Goal: Information Seeking & Learning: Learn about a topic

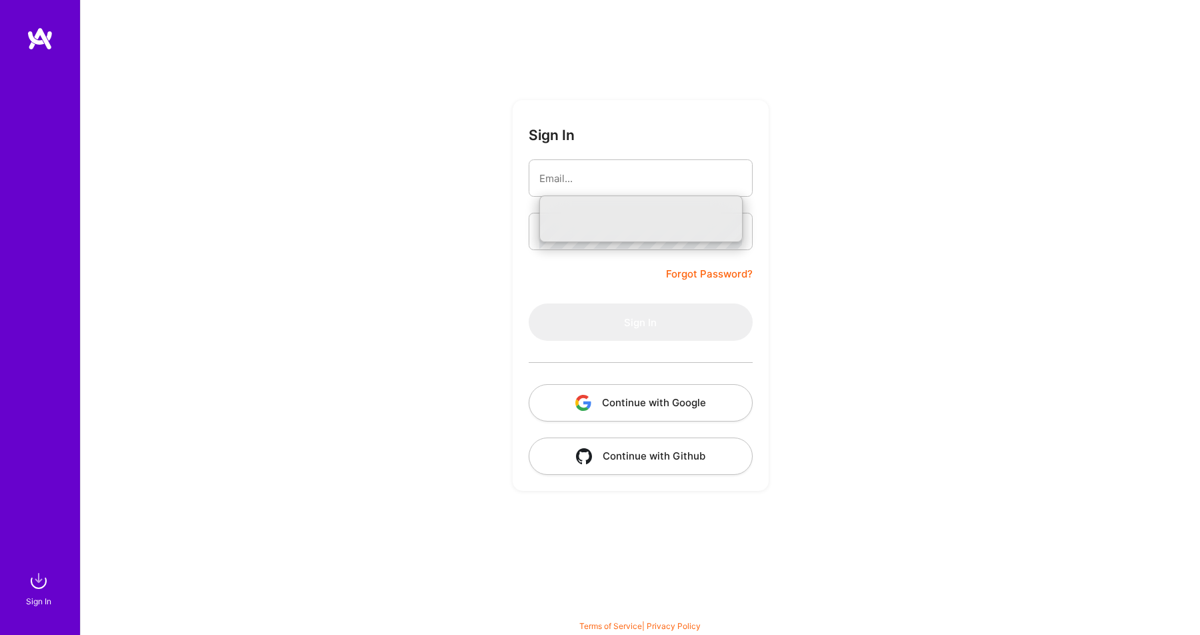
click at [643, 171] on input "email" at bounding box center [640, 178] width 203 height 34
click at [639, 183] on input "email" at bounding box center [640, 178] width 203 height 34
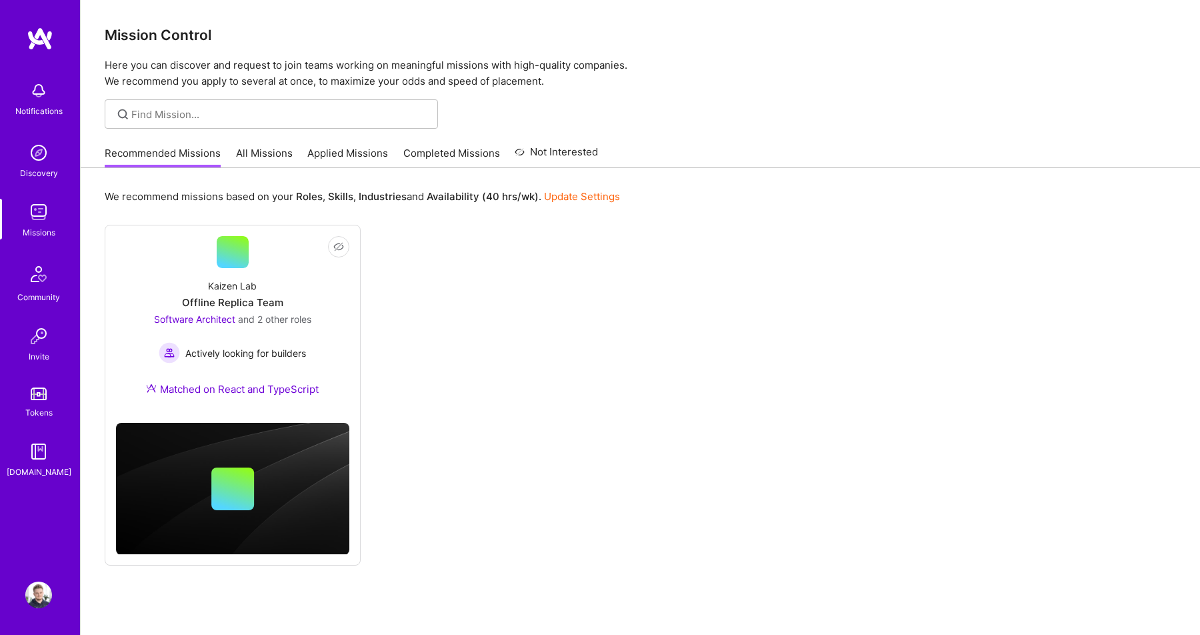
click at [91, 204] on div "We recommend missions based on your Roles , Skills , Industries and Availabilit…" at bounding box center [640, 422] width 1119 height 508
click at [89, 173] on div "We recommend missions based on your Roles , Skills , Industries and Availabilit…" at bounding box center [640, 422] width 1119 height 508
click at [89, 177] on div "We recommend missions based on your Roles , Skills , Industries and Availabilit…" at bounding box center [640, 422] width 1119 height 508
click at [251, 201] on p "We recommend missions based on your Roles , Skills , Industries and Availabilit…" at bounding box center [362, 196] width 515 height 14
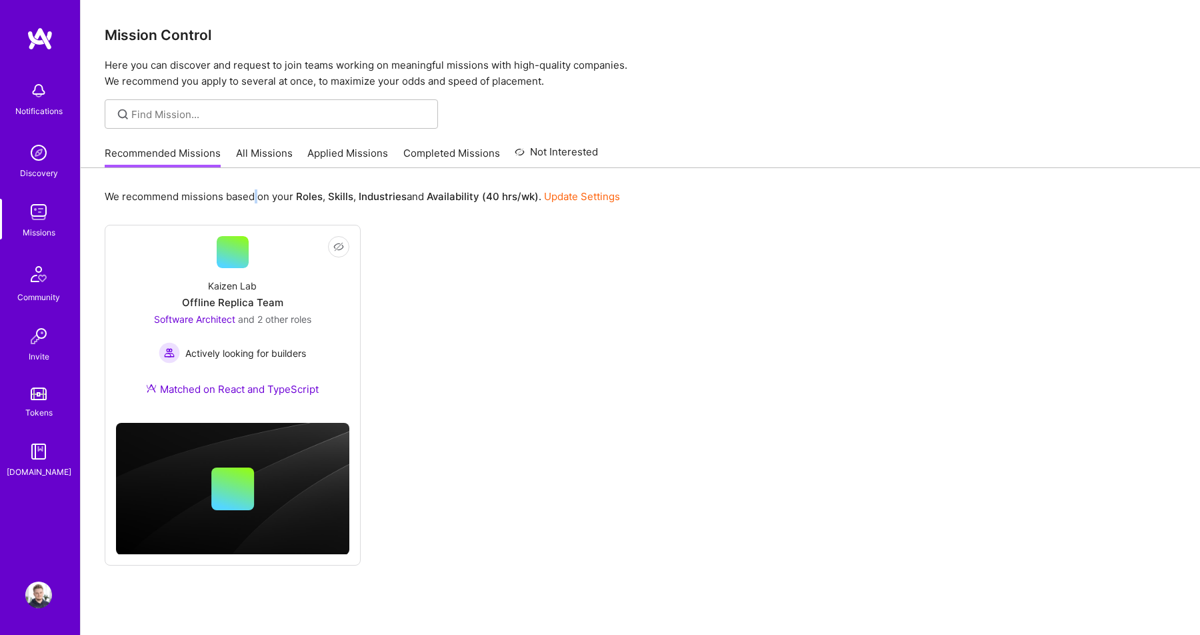
click at [251, 201] on p "We recommend missions based on your Roles , Skills , Industries and Availabilit…" at bounding box center [362, 196] width 515 height 14
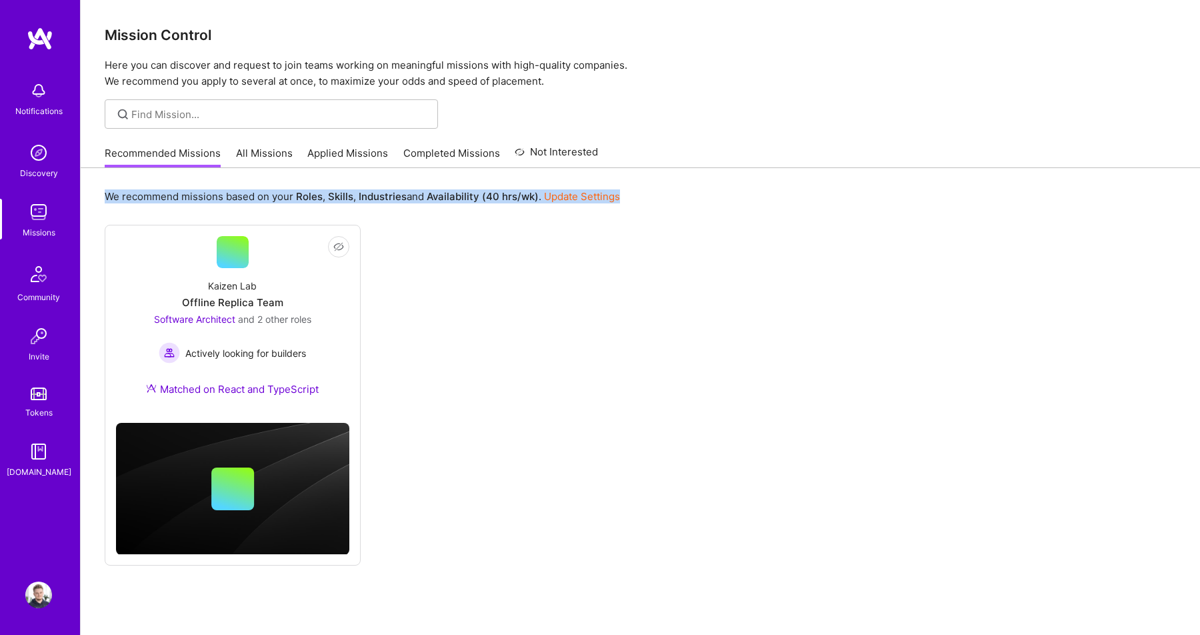
click at [641, 189] on div "We recommend missions based on your Roles , Skills , Industries and Availabilit…" at bounding box center [640, 196] width 1071 height 25
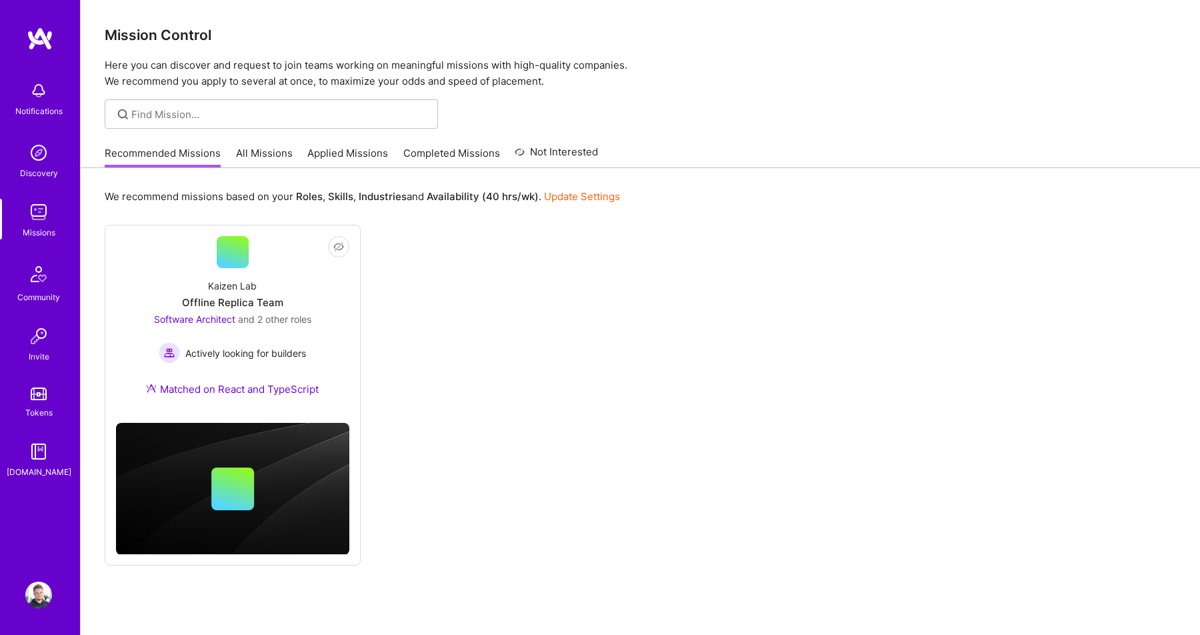
click at [641, 189] on div "We recommend missions based on your Roles , Skills , Industries and Availabilit…" at bounding box center [640, 196] width 1071 height 25
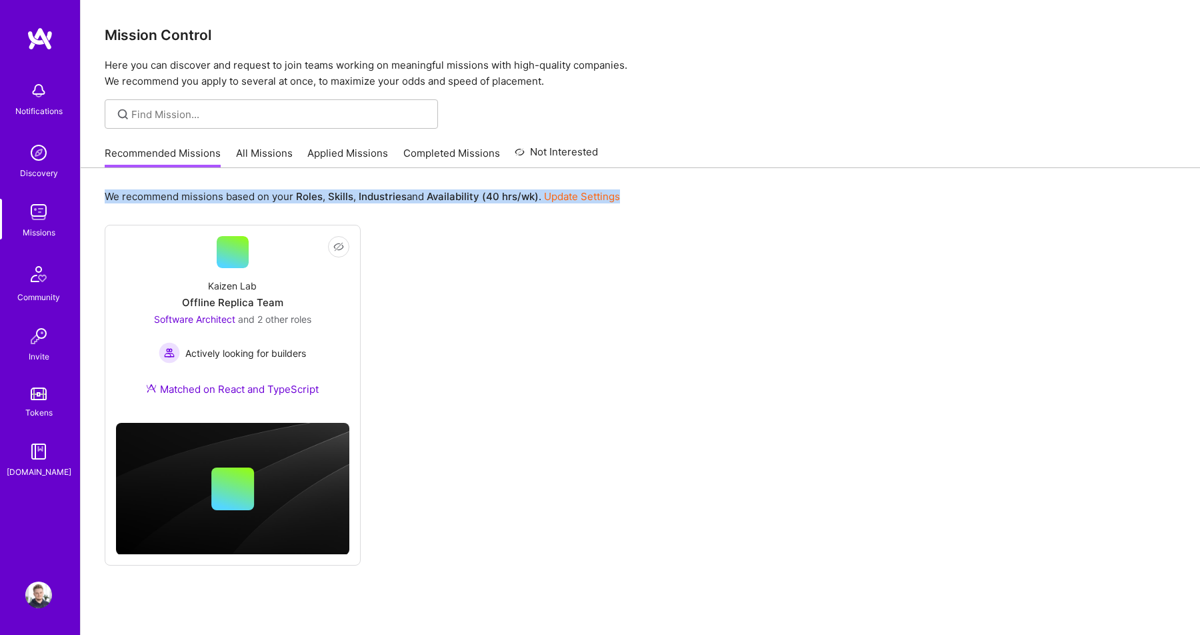
click at [153, 195] on p "We recommend missions based on your Roles , Skills , Industries and Availabilit…" at bounding box center [362, 196] width 515 height 14
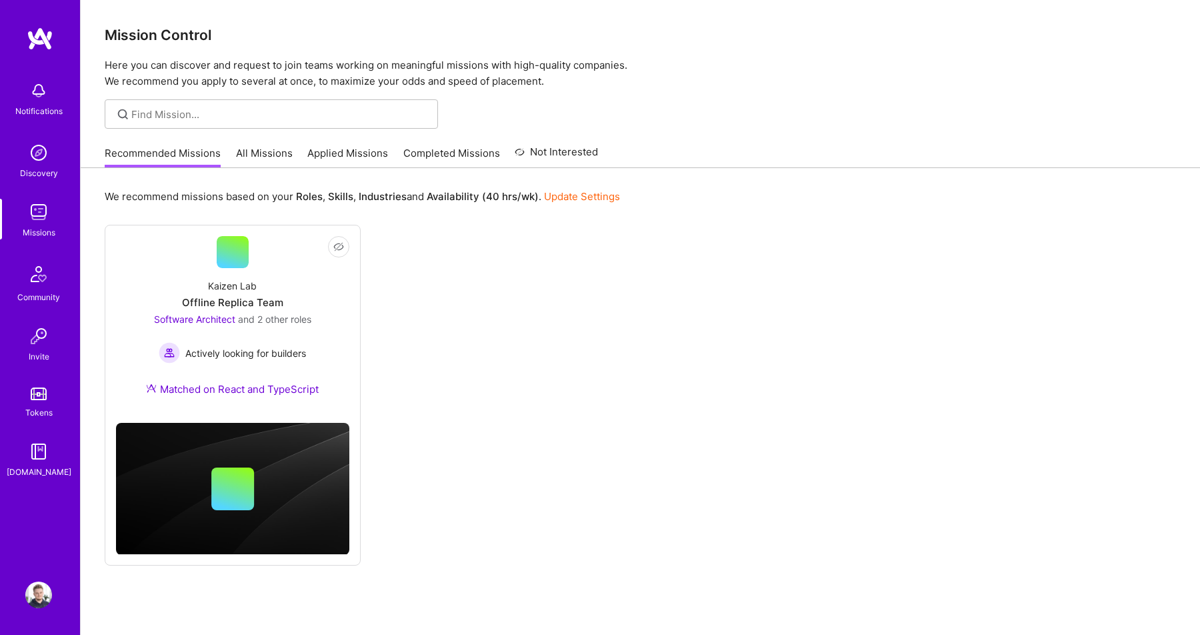
click at [153, 195] on p "We recommend missions based on your Roles , Skills , Industries and Availabilit…" at bounding box center [362, 196] width 515 height 14
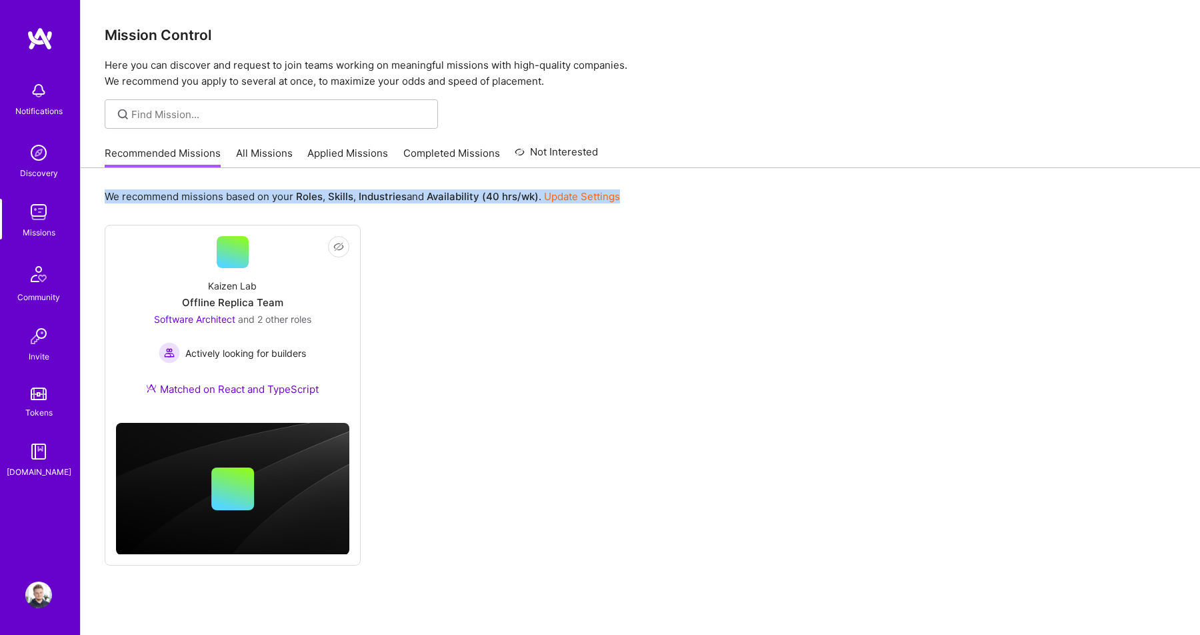
click at [293, 199] on p "We recommend missions based on your Roles , Skills , Industries and Availabilit…" at bounding box center [362, 196] width 515 height 14
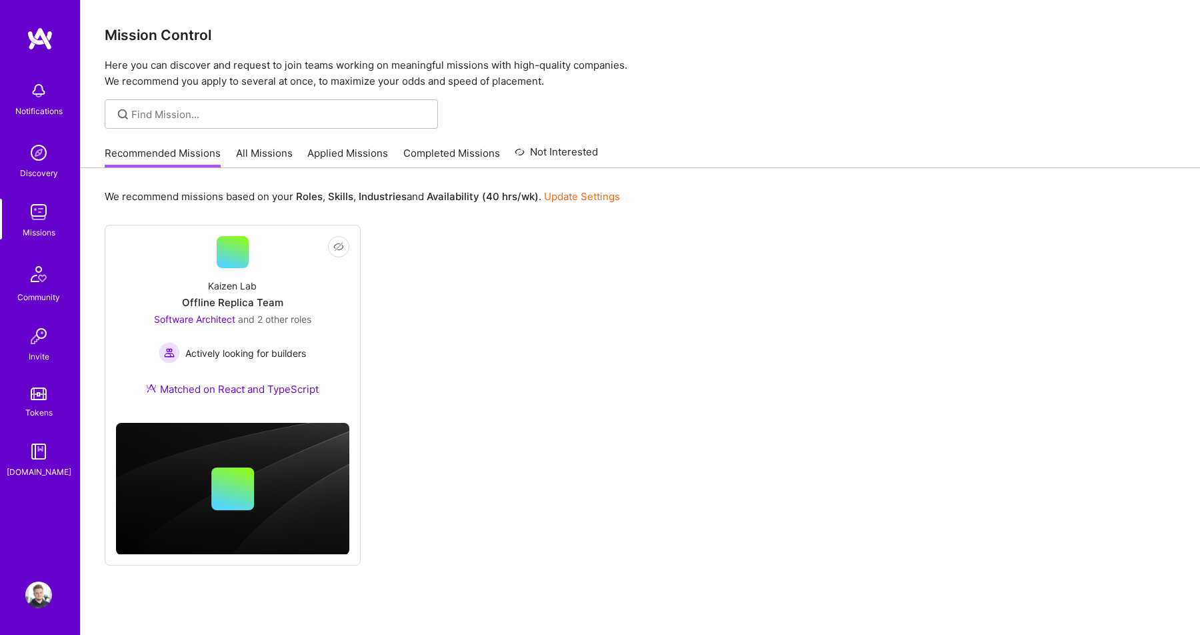
click at [293, 199] on p "We recommend missions based on your Roles , Skills , Industries and Availabilit…" at bounding box center [362, 196] width 515 height 14
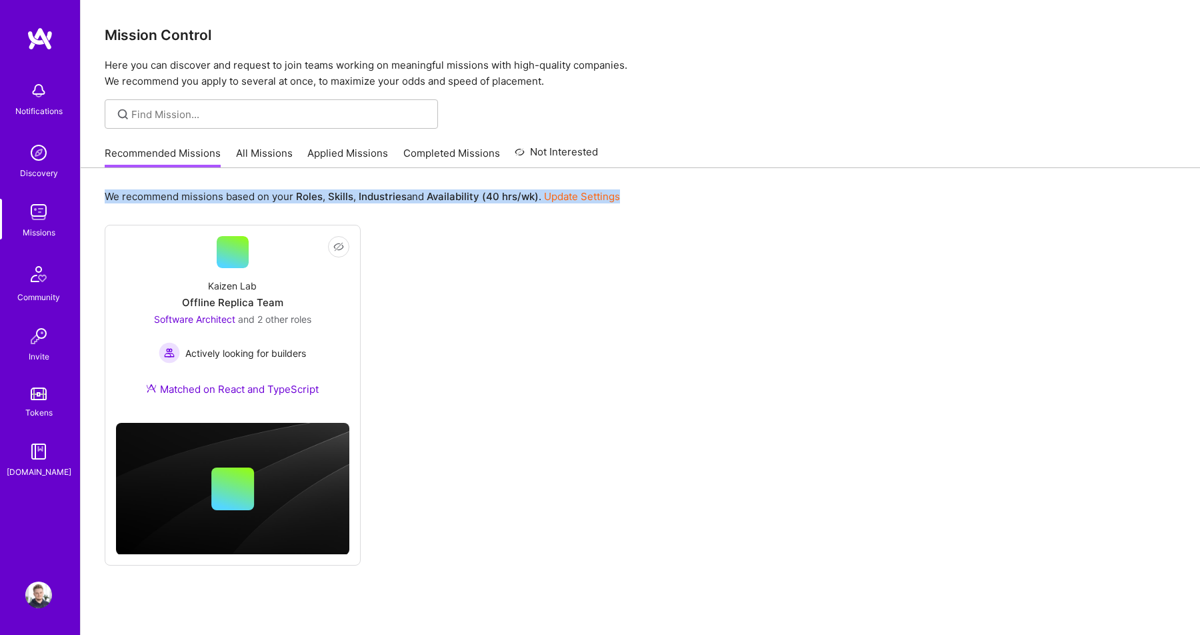
click at [425, 191] on p "We recommend missions based on your Roles , Skills , Industries and Availabilit…" at bounding box center [362, 196] width 515 height 14
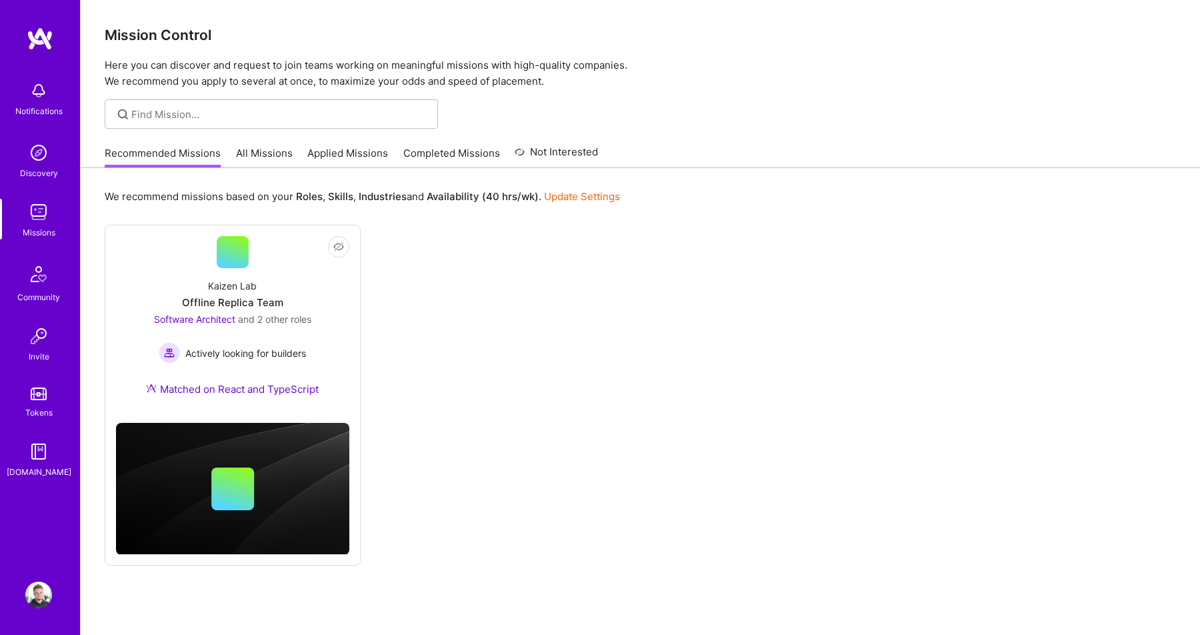
click at [425, 191] on p "We recommend missions based on your Roles , Skills , Industries and Availabilit…" at bounding box center [362, 196] width 515 height 14
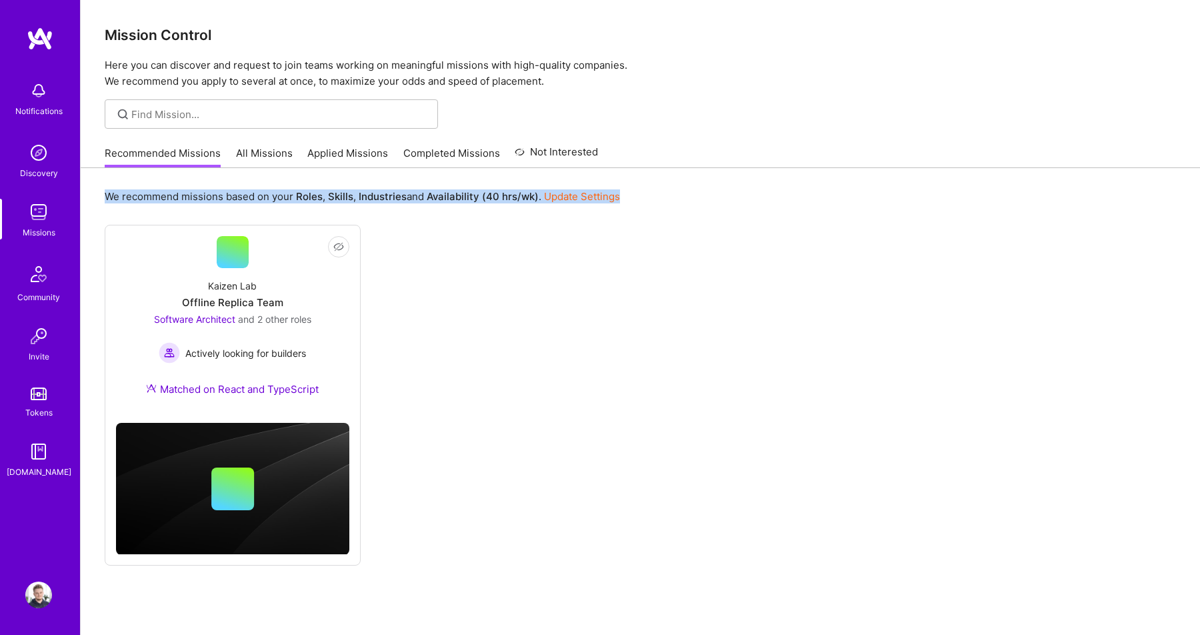
click at [503, 197] on b "Availability (40 hrs/wk)" at bounding box center [483, 196] width 112 height 13
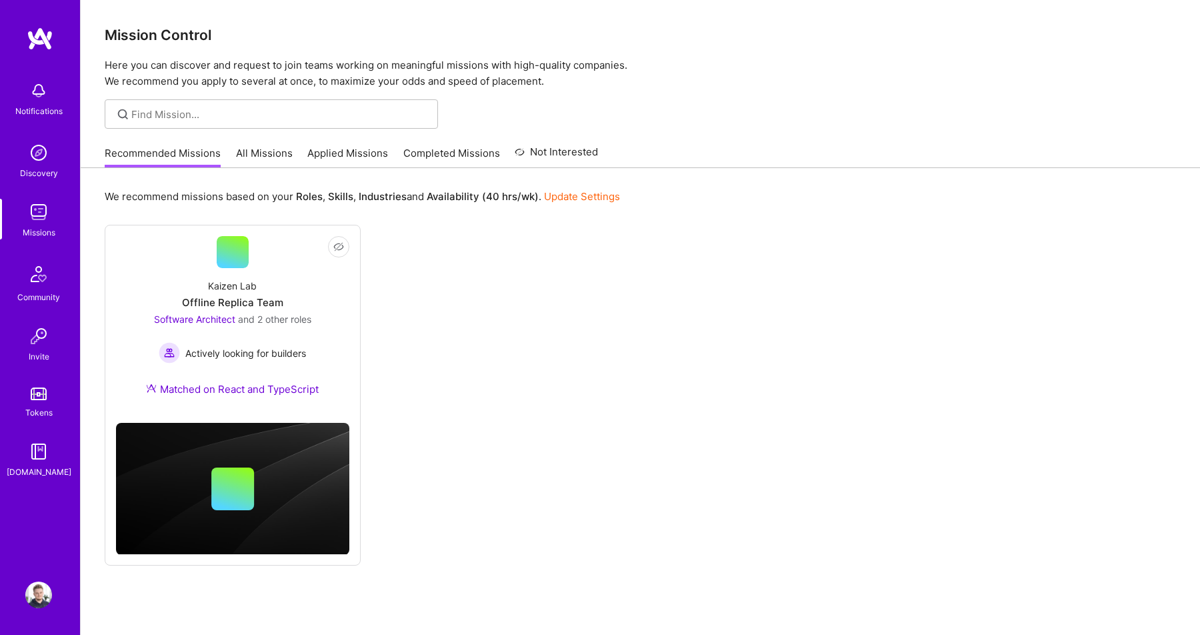
click at [503, 197] on b "Availability (40 hrs/wk)" at bounding box center [483, 196] width 112 height 13
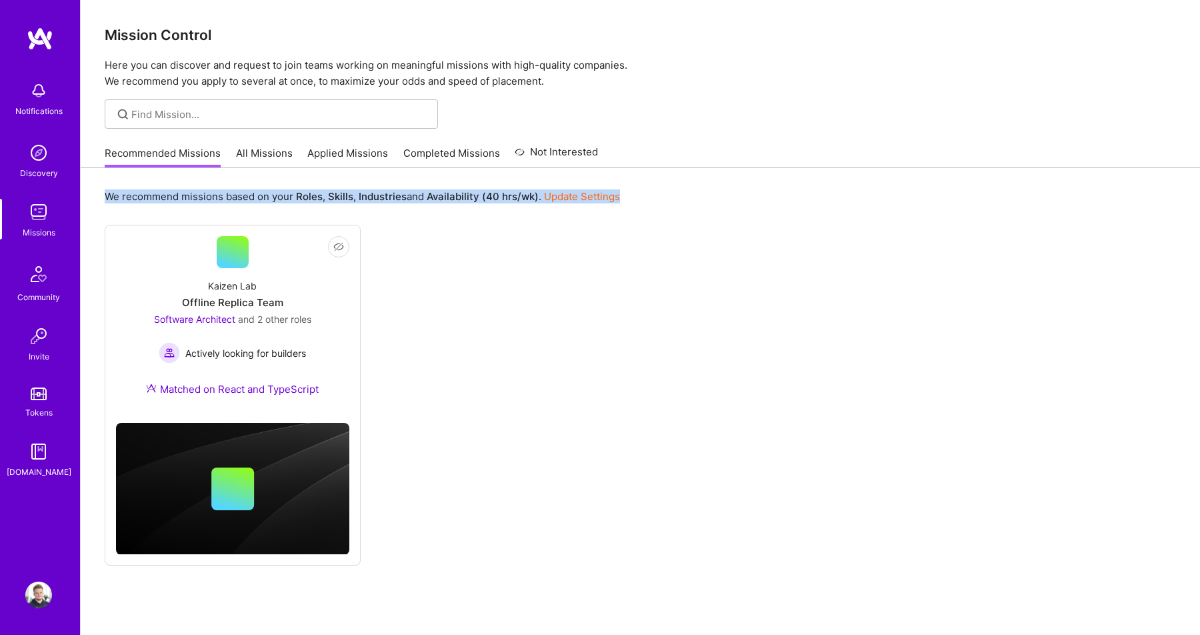
click at [529, 191] on b "Availability (40 hrs/wk)" at bounding box center [483, 196] width 112 height 13
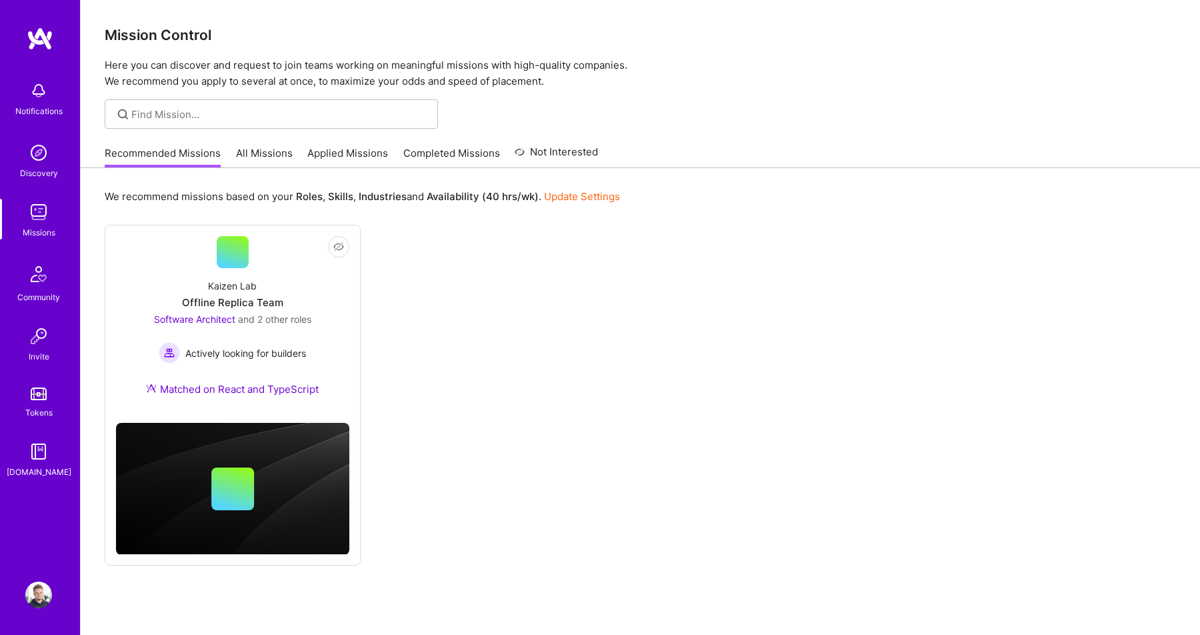
click at [453, 344] on div "Not Interested Kaizen Lab Offline Replica Team Software Architect and 2 other r…" at bounding box center [640, 395] width 1071 height 341
click at [273, 153] on link "All Missions" at bounding box center [264, 157] width 57 height 22
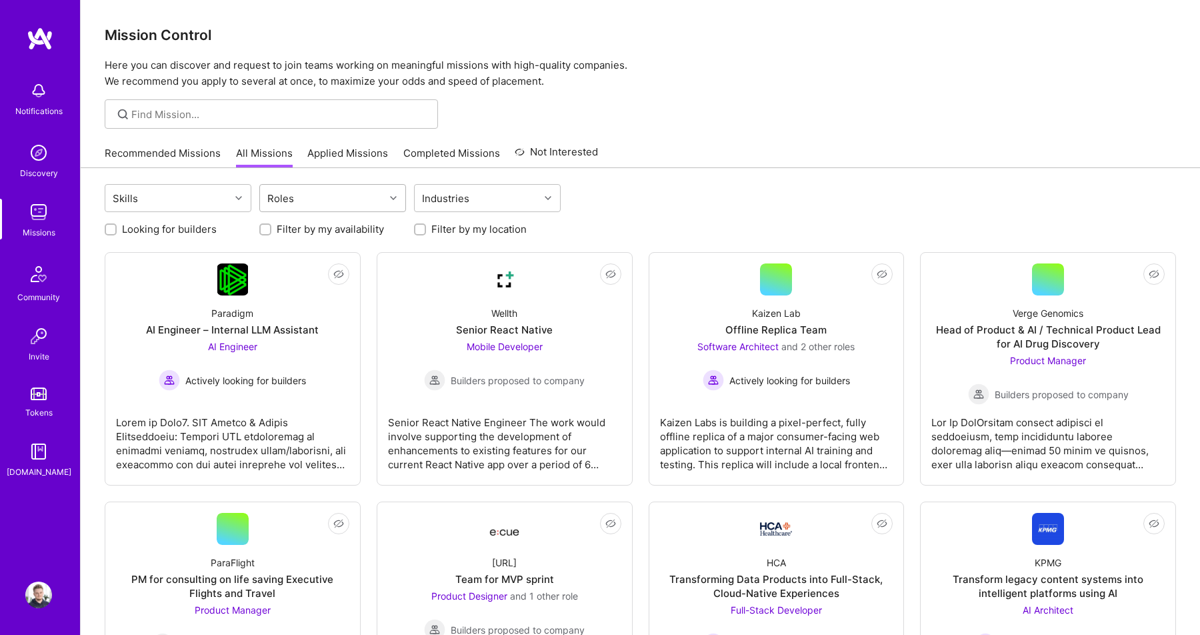
click at [348, 209] on div "Roles" at bounding box center [322, 198] width 125 height 27
type input "product"
click at [274, 276] on div at bounding box center [273, 282] width 12 height 12
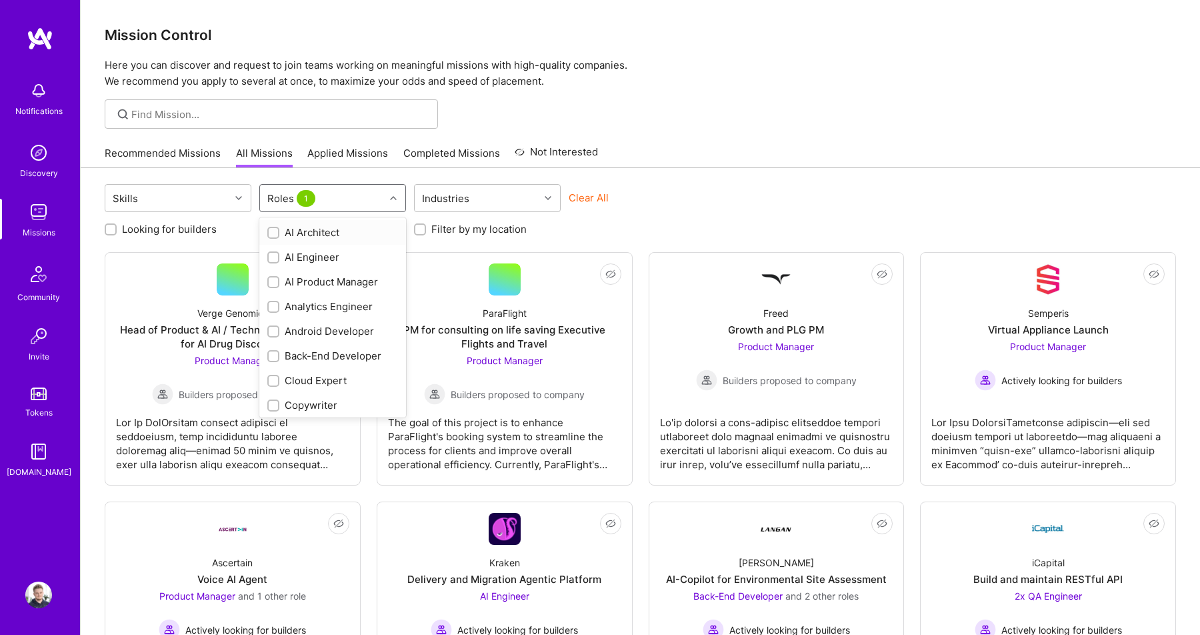
click at [337, 197] on div "Roles 1" at bounding box center [322, 198] width 125 height 27
type input "produc"
click at [272, 234] on input "checkbox" at bounding box center [274, 233] width 9 height 9
checkbox input "true"
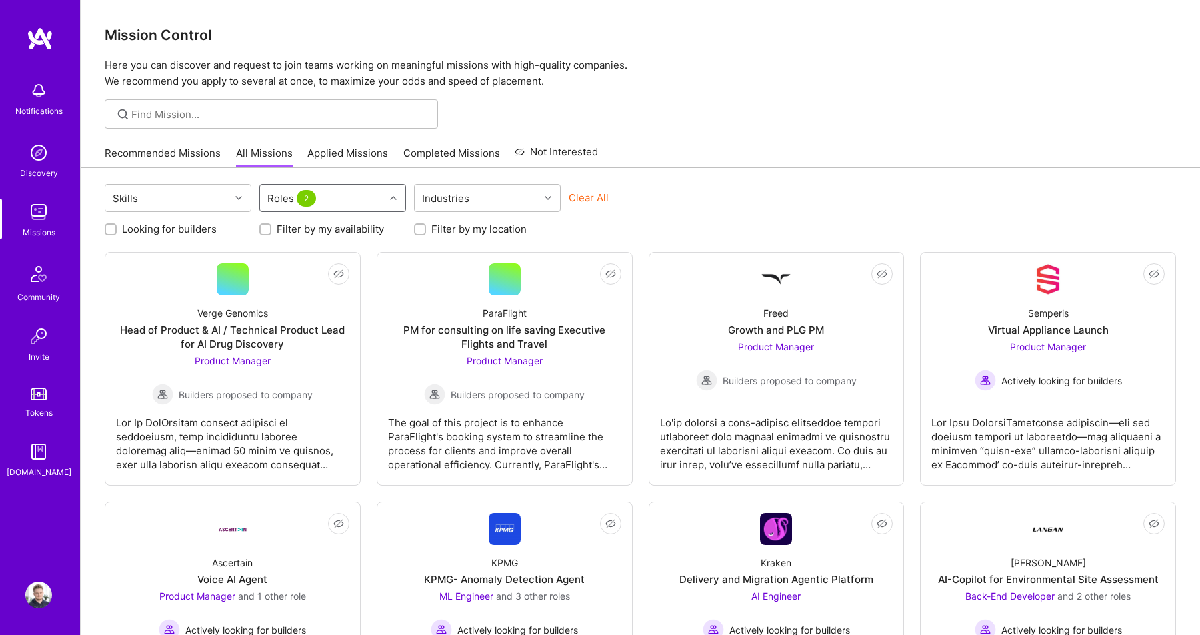
click at [350, 205] on div "Roles 2" at bounding box center [322, 198] width 125 height 27
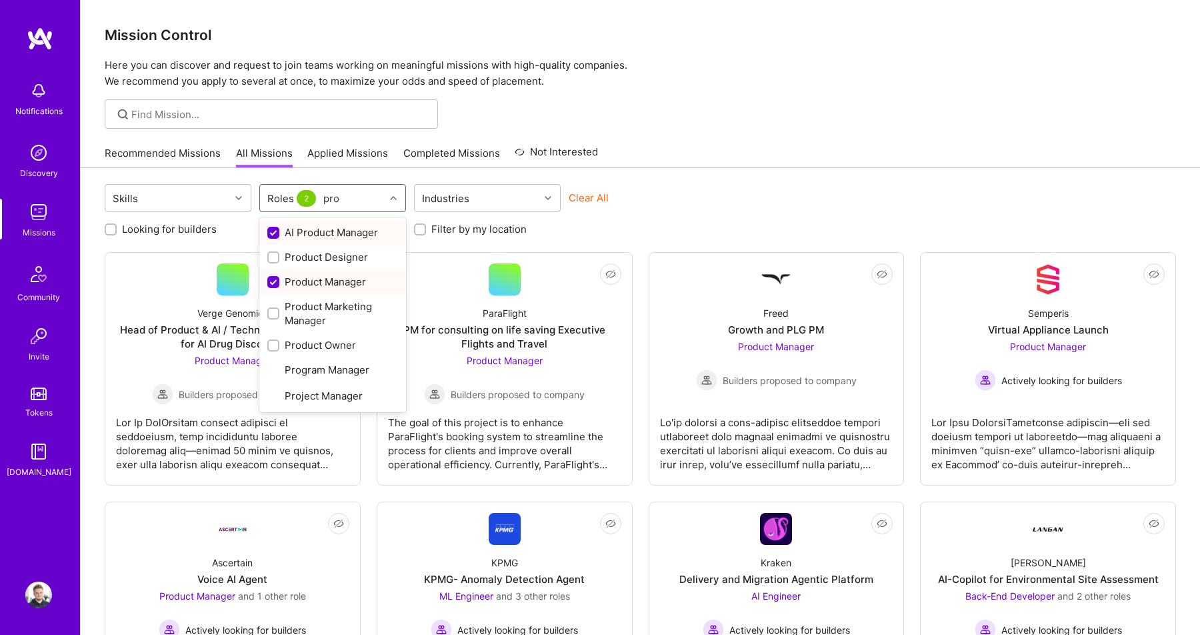
type input "produc"
click at [272, 345] on input "checkbox" at bounding box center [274, 345] width 9 height 9
checkbox input "true"
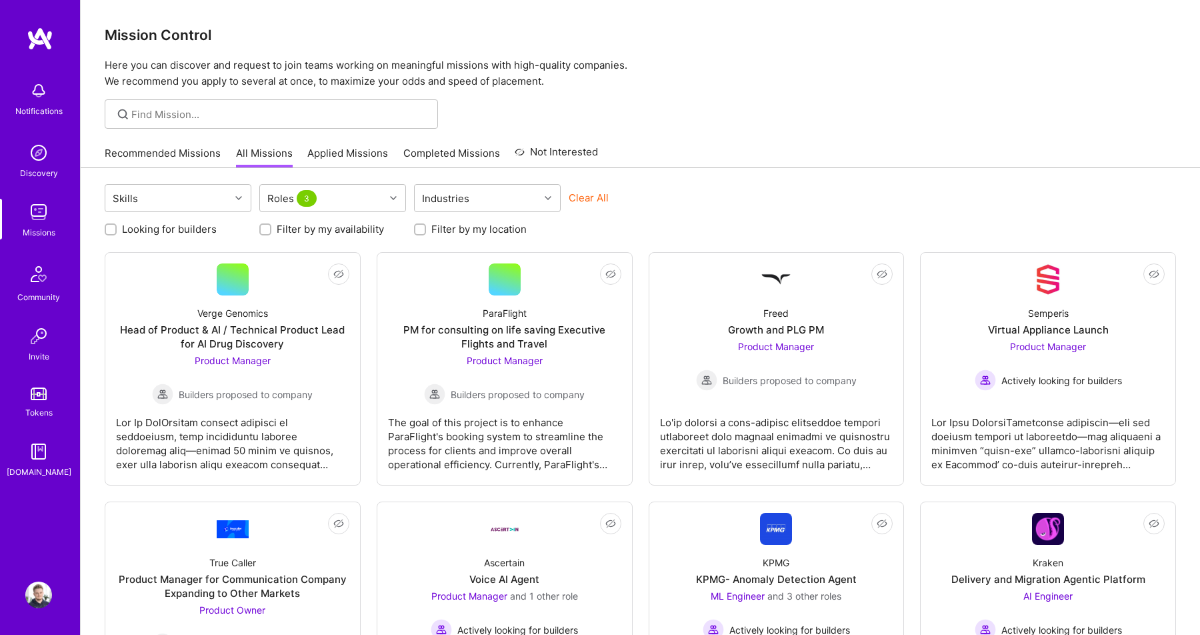
click at [653, 189] on div "Skills Roles 3 Industries Clear All" at bounding box center [640, 199] width 1071 height 31
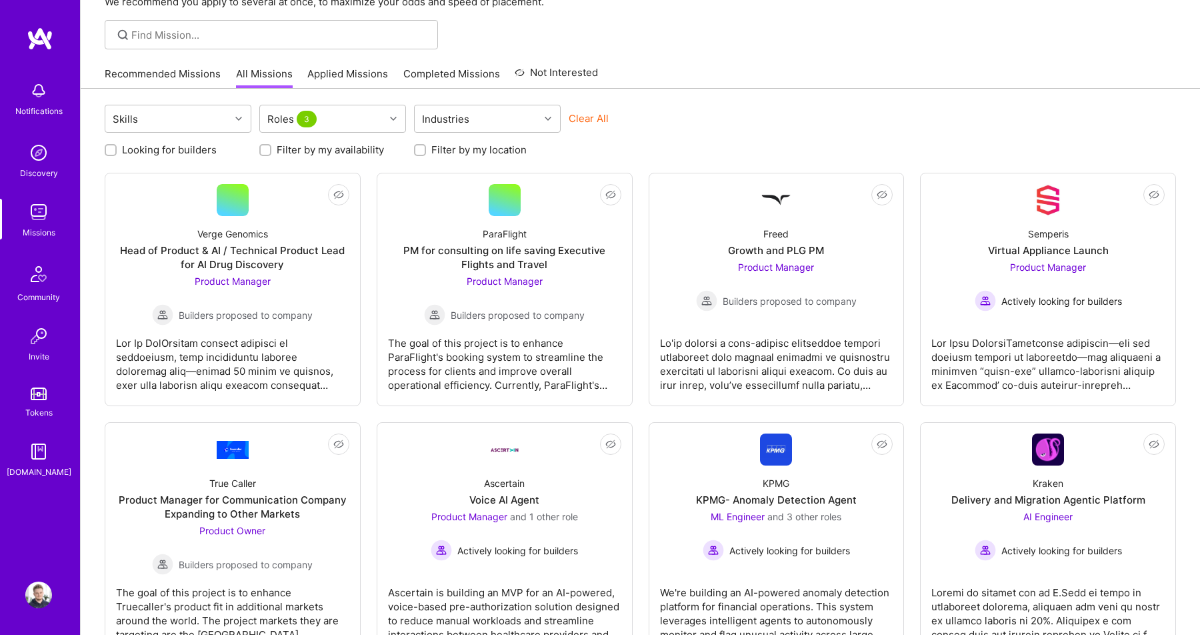
scroll to position [83, 0]
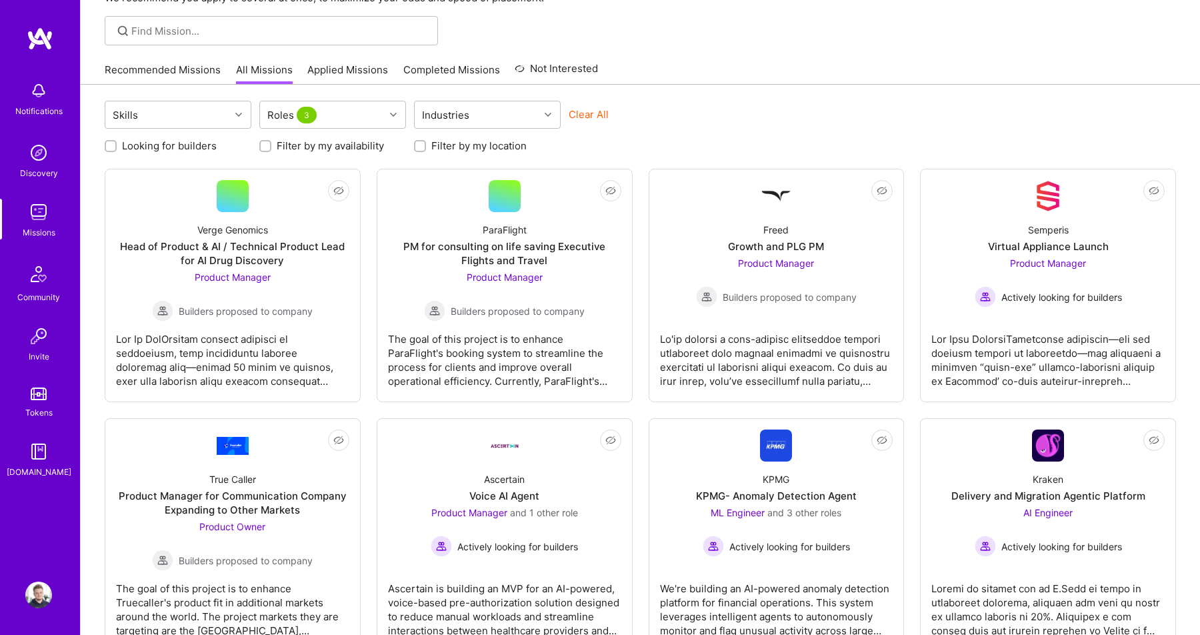
click at [637, 148] on div "Looking for builders Filter by my availability Filter by my location" at bounding box center [640, 142] width 1071 height 21
click at [822, 121] on div "Skills Roles 3 Industries Clear All" at bounding box center [640, 116] width 1071 height 31
click at [808, 247] on div "Growth and PLG PM" at bounding box center [776, 246] width 96 height 14
click at [1049, 248] on div "Virtual Appliance Launch" at bounding box center [1048, 246] width 121 height 14
click at [639, 235] on div "Not Interested Verge Genomics Head of Product & AI / Technical Product Lead for…" at bounding box center [640, 535] width 1071 height 732
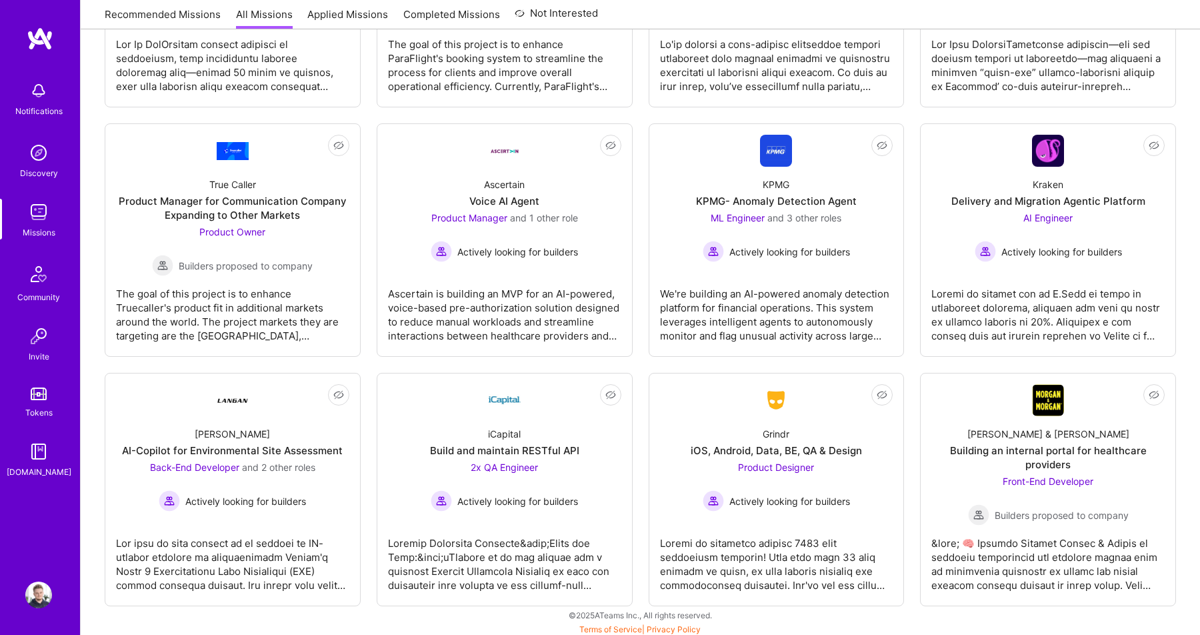
scroll to position [379, 0]
click at [637, 230] on div "Not Interested Verge Genomics Head of Product & AI / Technical Product Lead for…" at bounding box center [640, 239] width 1071 height 732
click at [636, 361] on div "Not Interested Verge Genomics Head of Product & AI / Technical Product Lead for…" at bounding box center [640, 239] width 1071 height 732
click at [365, 111] on div "Not Interested Verge Genomics Head of Product & AI / Technical Product Lead for…" at bounding box center [640, 239] width 1071 height 732
click at [634, 357] on div "Not Interested Verge Genomics Head of Product & AI / Technical Product Lead for…" at bounding box center [640, 239] width 1071 height 732
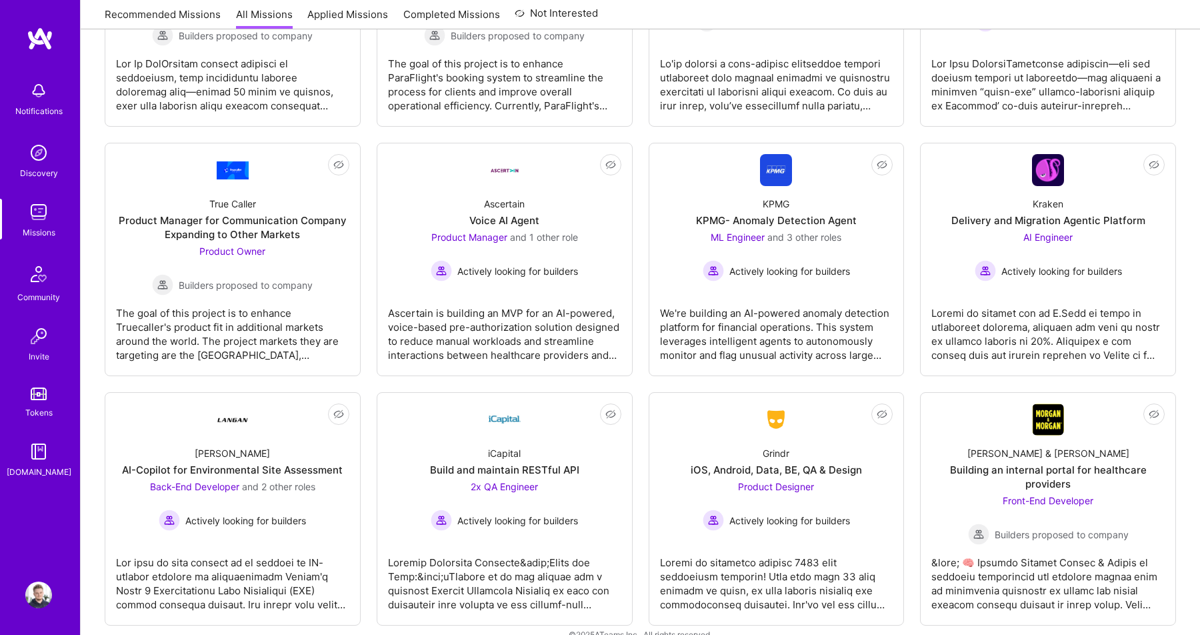
scroll to position [381, 0]
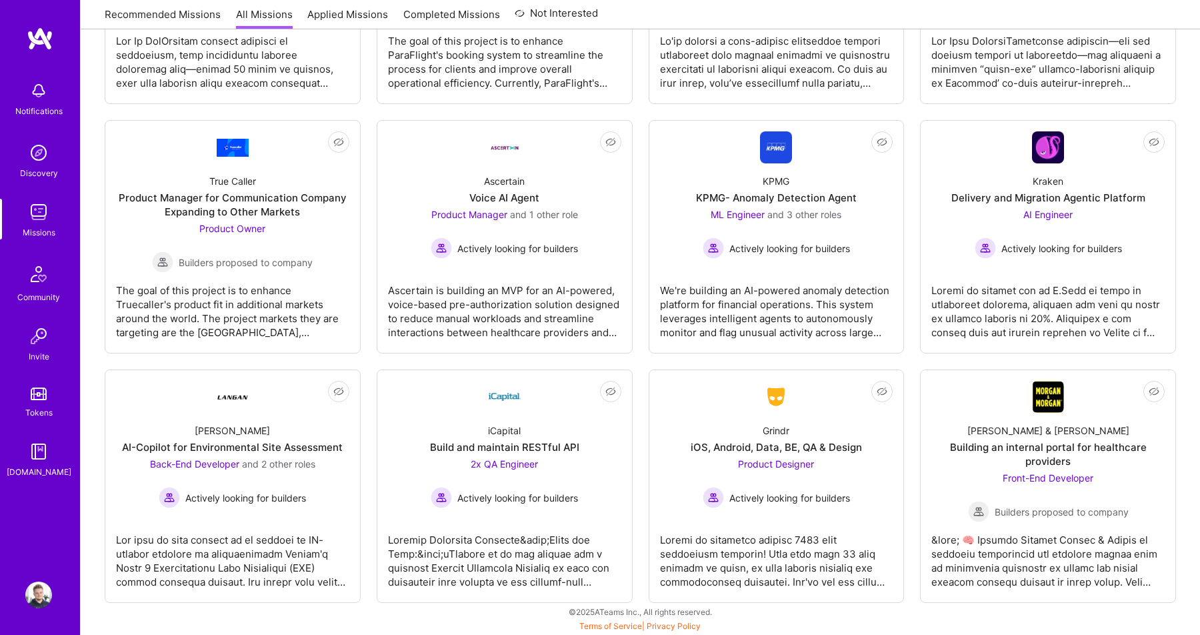
click at [641, 357] on div "Not Interested Verge Genomics Head of Product & AI / Technical Product Lead for…" at bounding box center [640, 237] width 1071 height 732
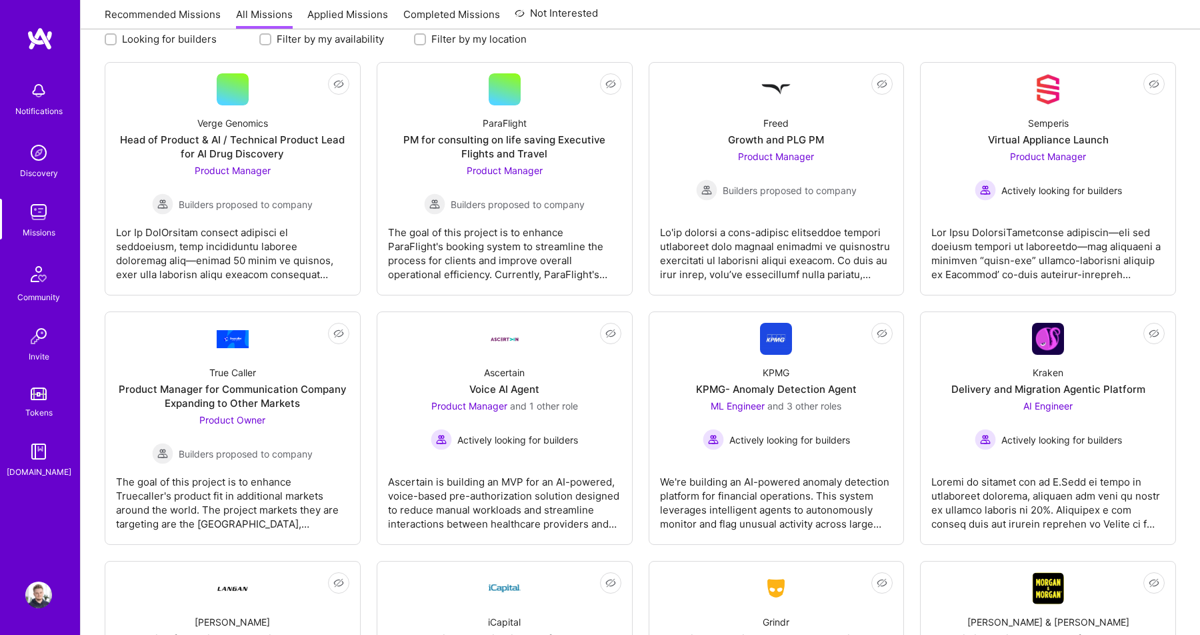
scroll to position [181, 0]
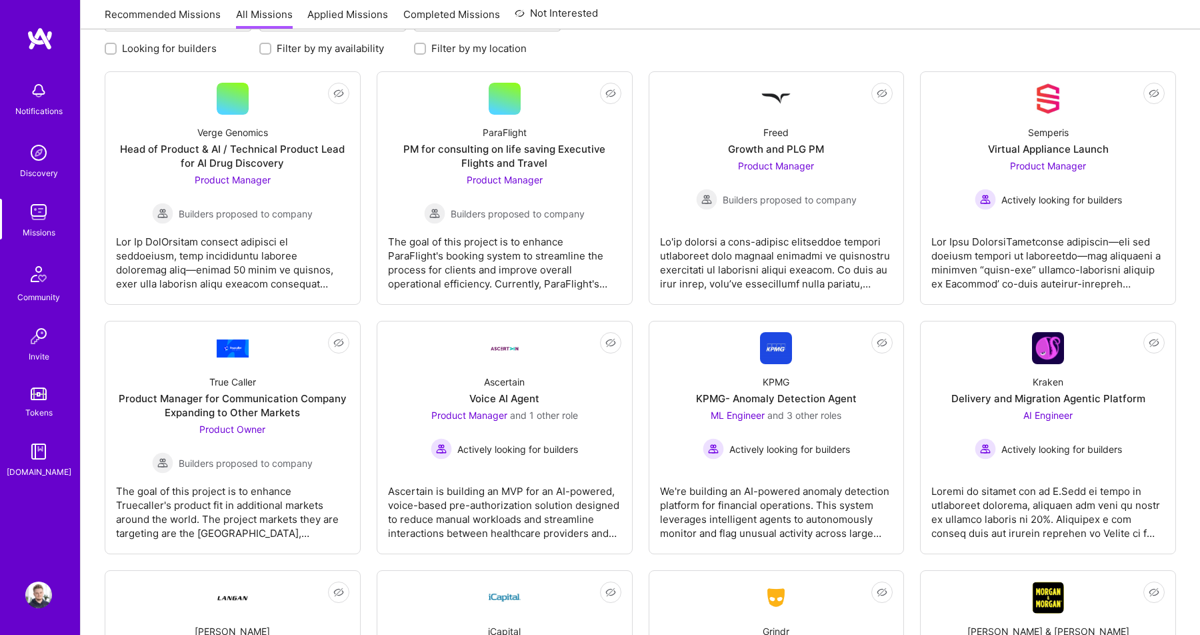
click at [641, 309] on div "Not Interested Verge Genomics Head of Product & AI / Technical Product Lead for…" at bounding box center [640, 437] width 1071 height 732
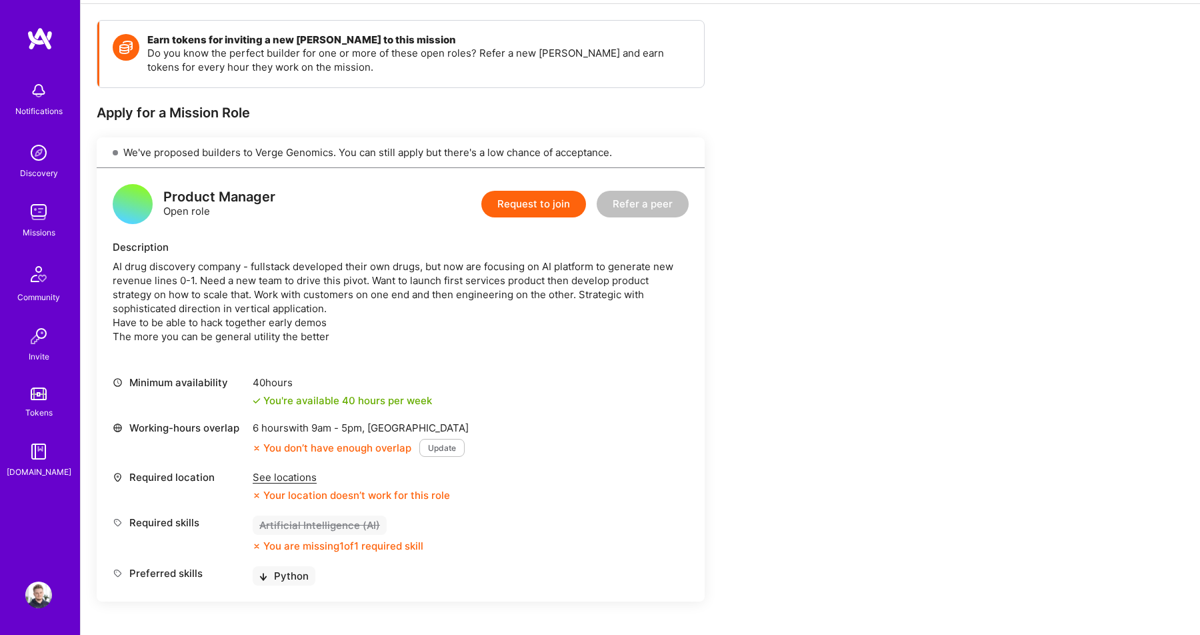
scroll to position [178, 0]
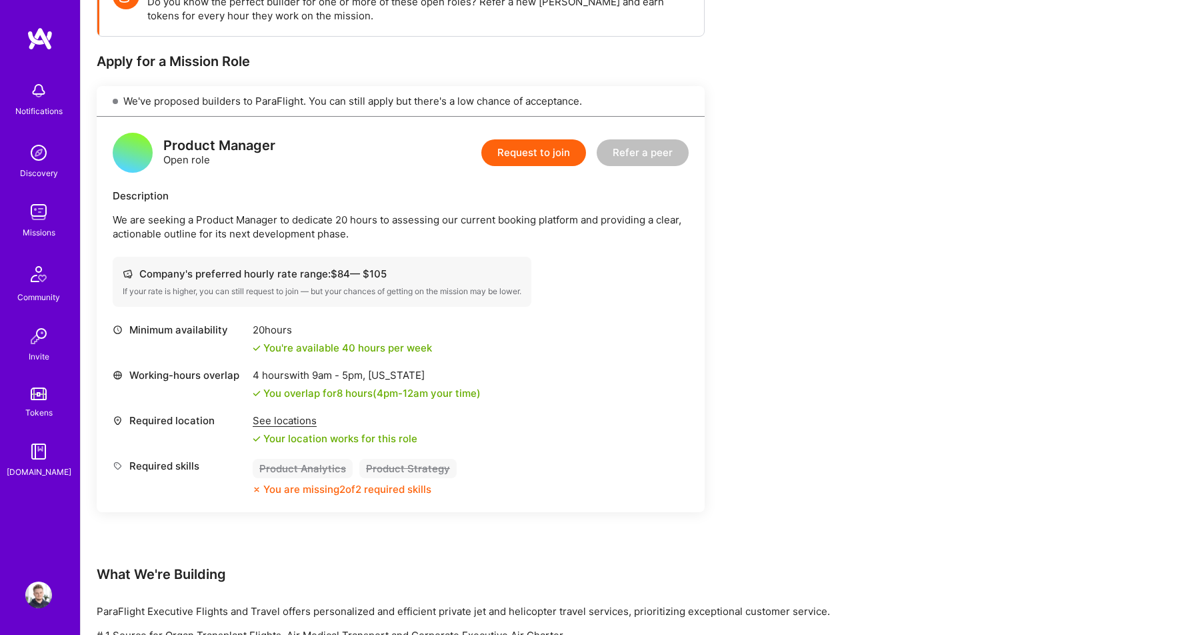
scroll to position [230, 0]
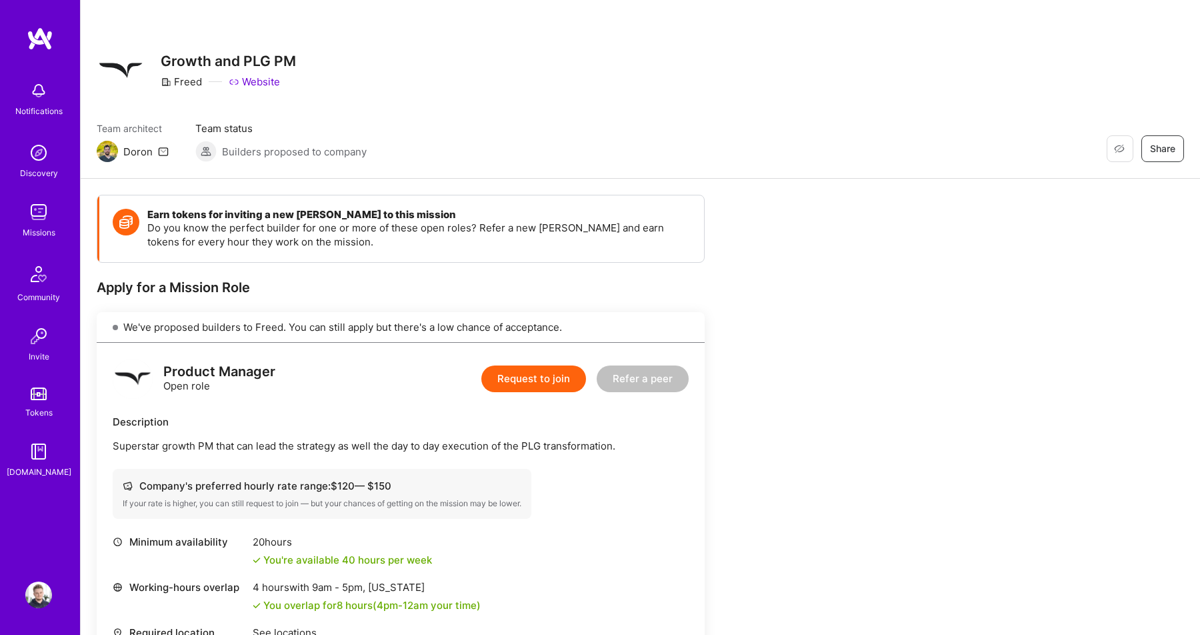
scroll to position [161, 0]
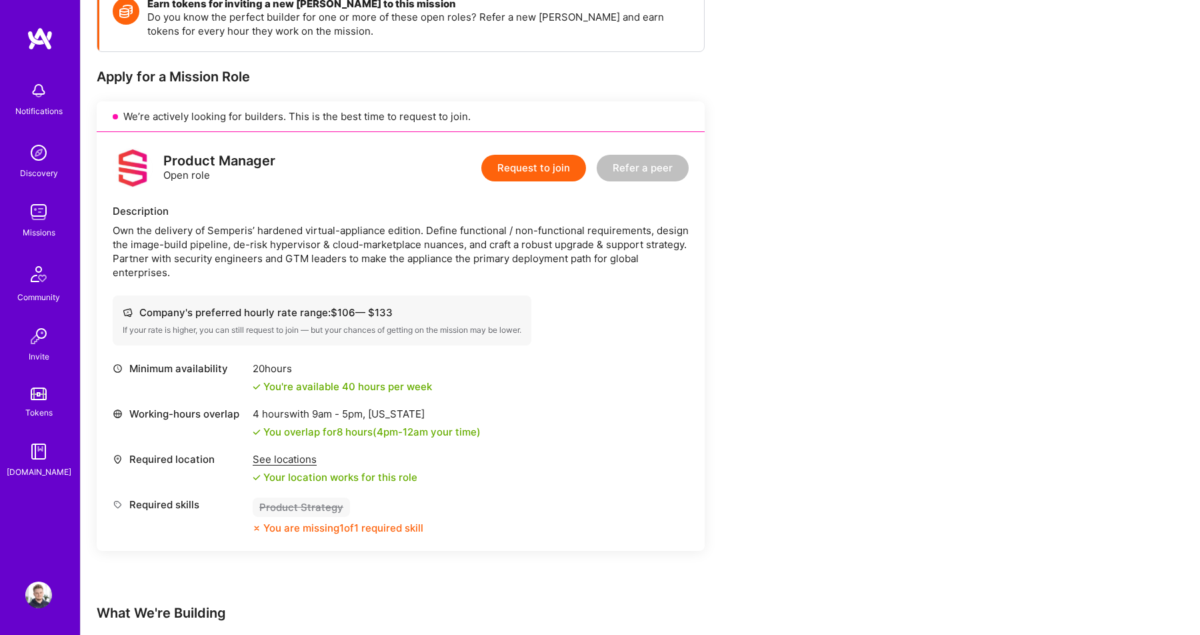
scroll to position [219, 0]
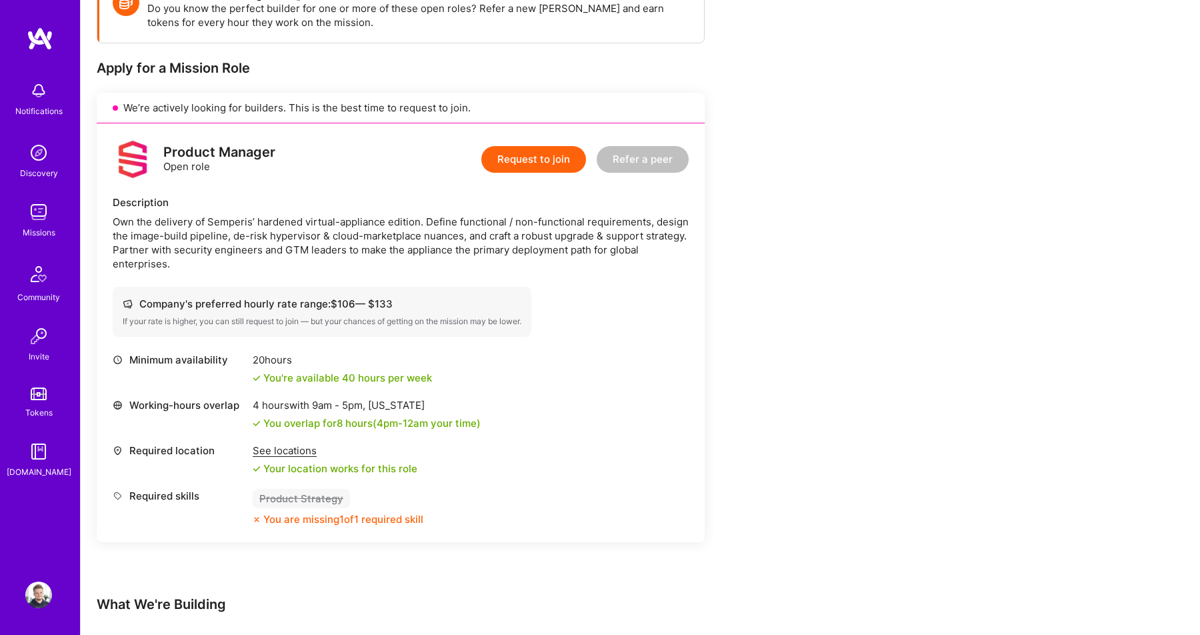
click at [781, 308] on div "Earn tokens for inviting a new [PERSON_NAME] to this mission Do you know the pe…" at bounding box center [497, 530] width 800 height 1111
click at [876, 229] on div "Earn tokens for inviting a new [PERSON_NAME] to this mission Do you know the pe…" at bounding box center [497, 530] width 800 height 1111
click at [829, 265] on div "Earn tokens for inviting a new [PERSON_NAME] to this mission Do you know the pe…" at bounding box center [497, 530] width 800 height 1111
click at [861, 269] on div "Earn tokens for inviting a new A.Teamer to this mission Do you know the perfect…" at bounding box center [497, 530] width 800 height 1111
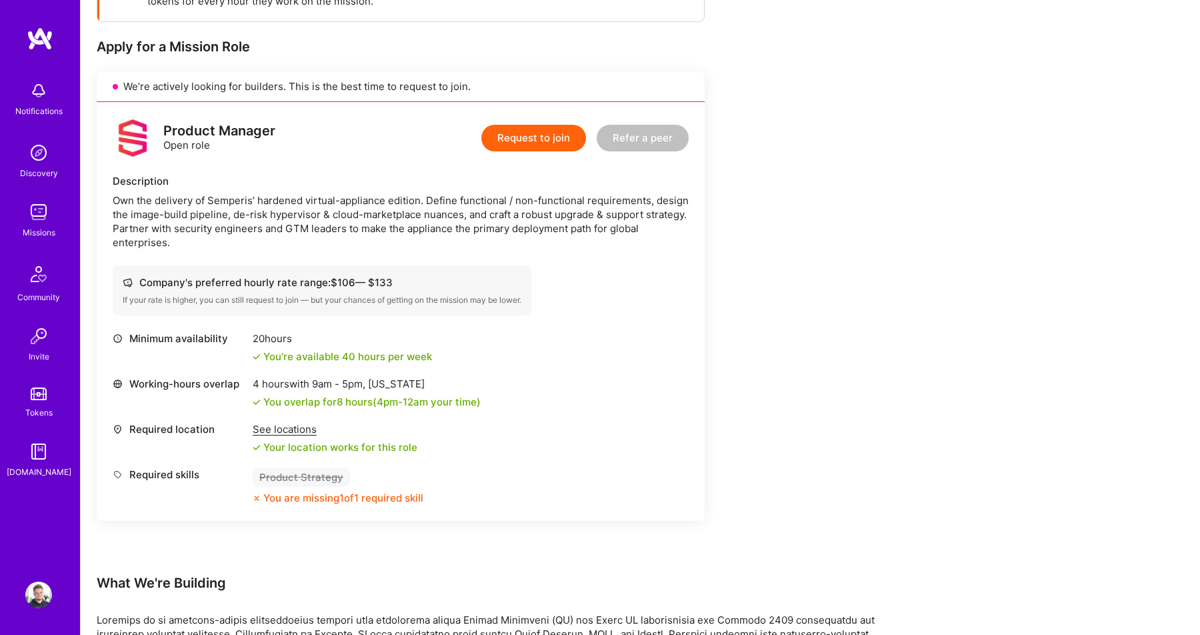
scroll to position [232, 0]
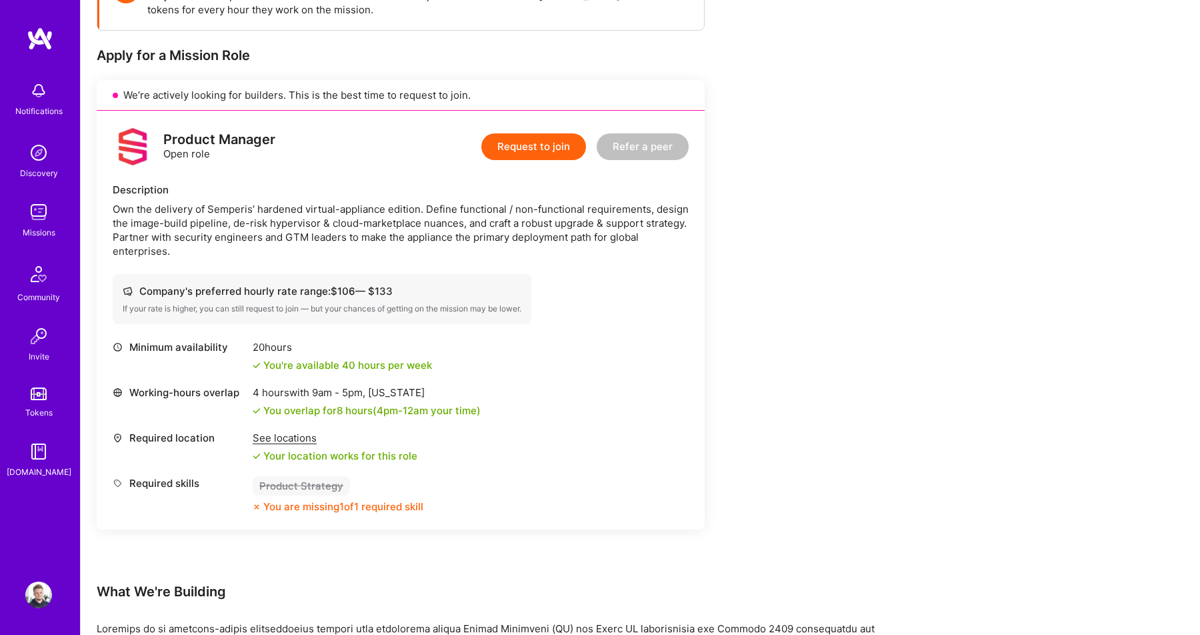
click at [727, 402] on div "Earn tokens for inviting a new [PERSON_NAME] to this mission Do you know the pe…" at bounding box center [497, 518] width 800 height 1111
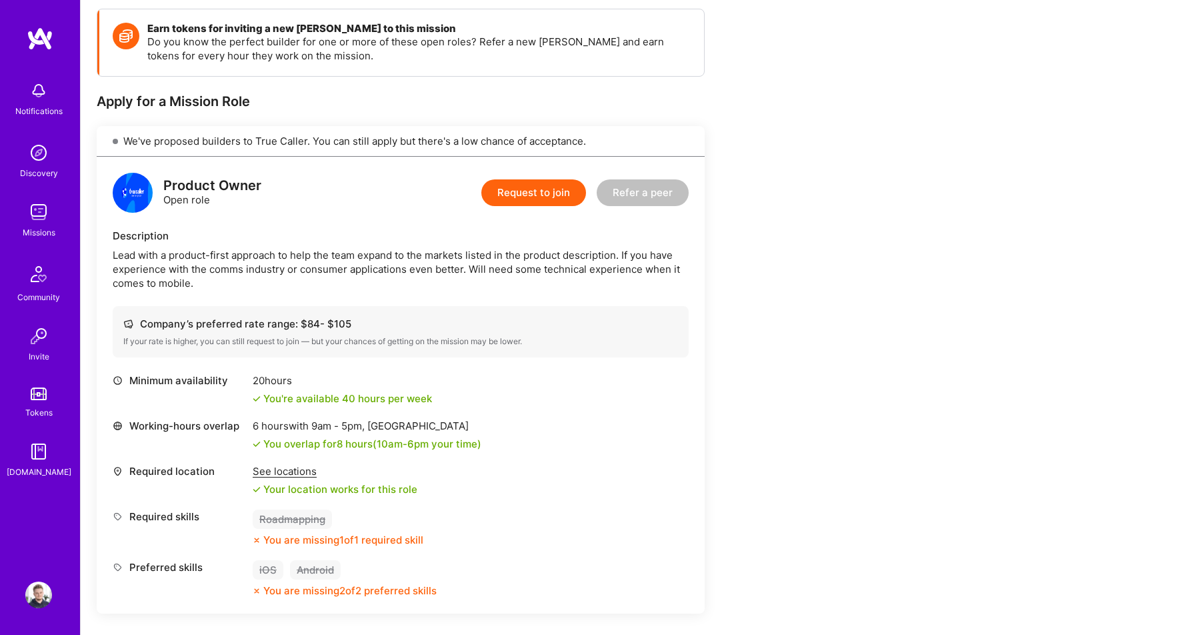
scroll to position [189, 0]
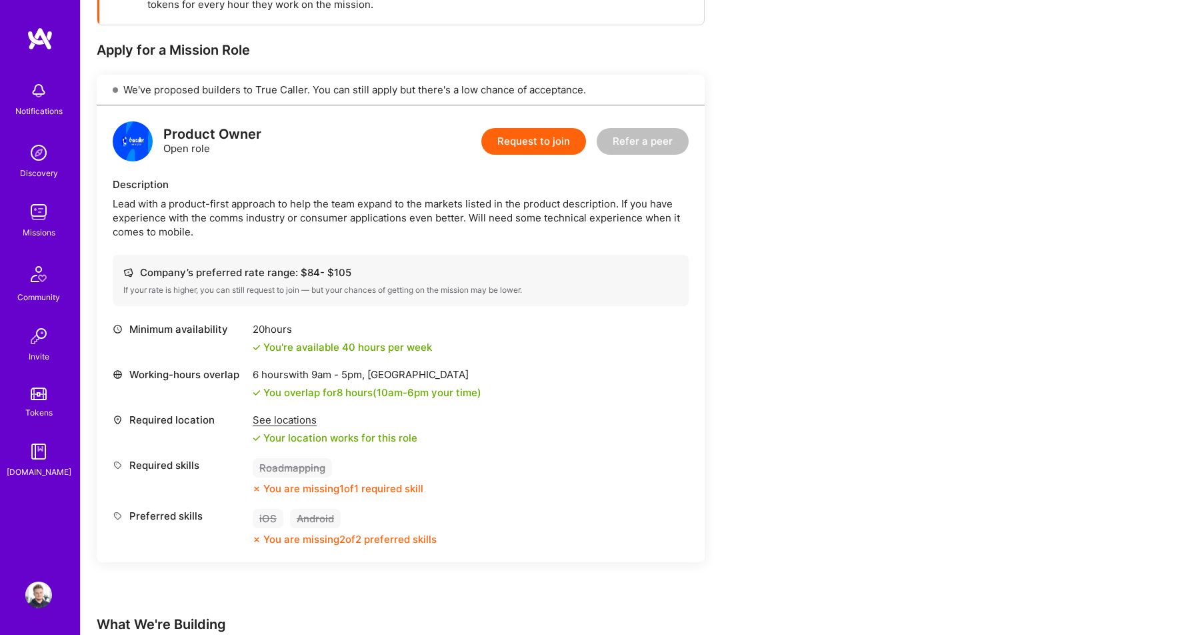
scroll to position [243, 0]
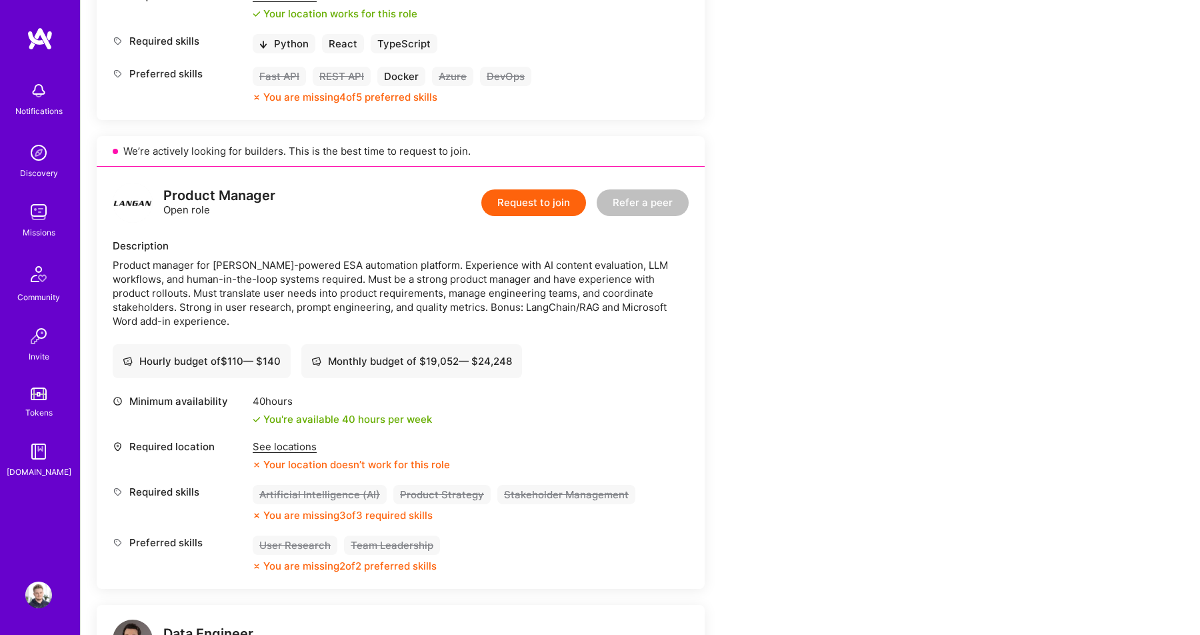
scroll to position [1142, 0]
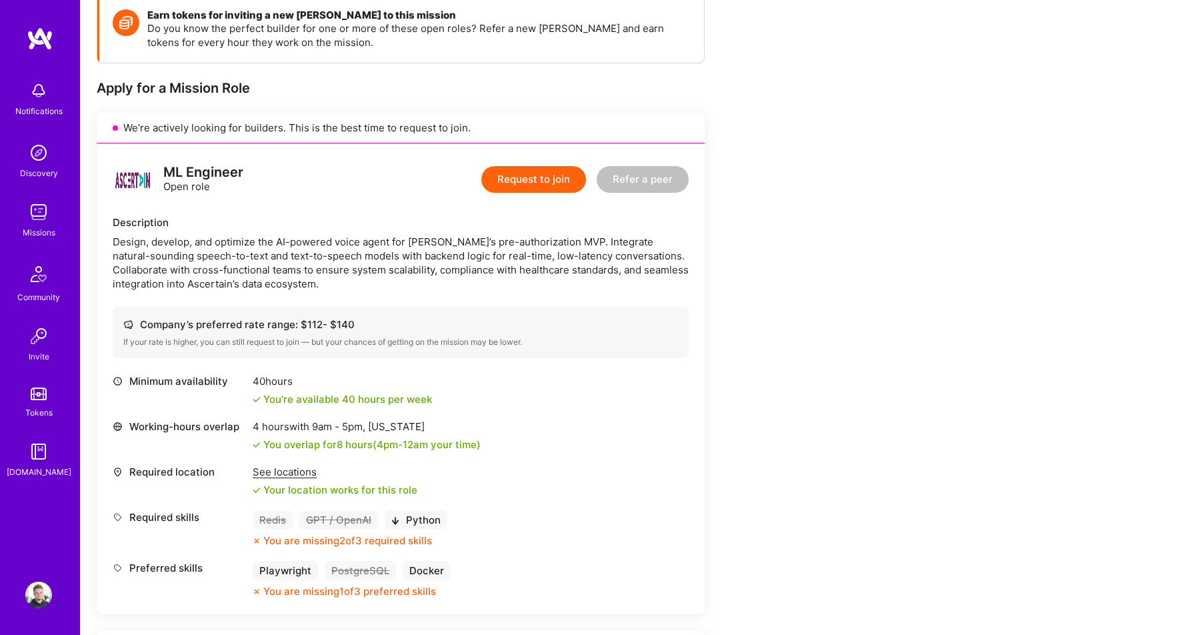
scroll to position [236, 0]
